Goal: Register for event/course

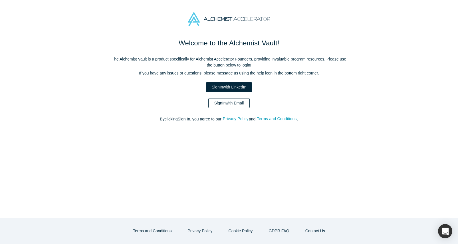
click at [229, 102] on link "Sign In with Email" at bounding box center [229, 103] width 42 height 10
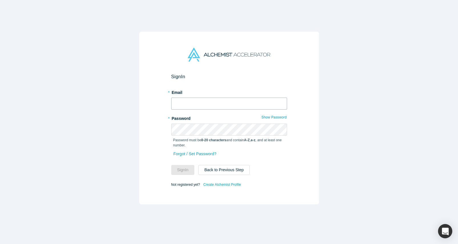
click at [229, 102] on input "text" at bounding box center [229, 104] width 116 height 12
type input "[EMAIL_ADDRESS][DOMAIN_NAME]"
click at [171, 165] on button "Sign In" at bounding box center [182, 170] width 23 height 10
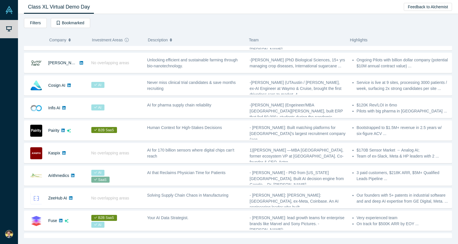
scroll to position [85, 0]
